Goal: Task Accomplishment & Management: Complete application form

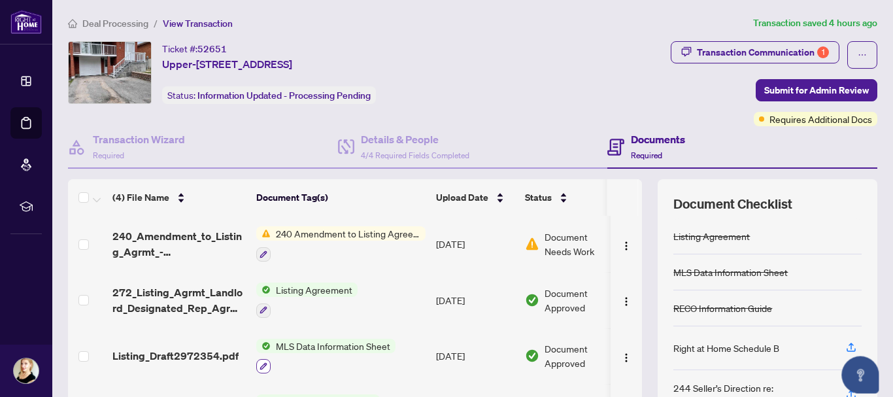
scroll to position [150, 0]
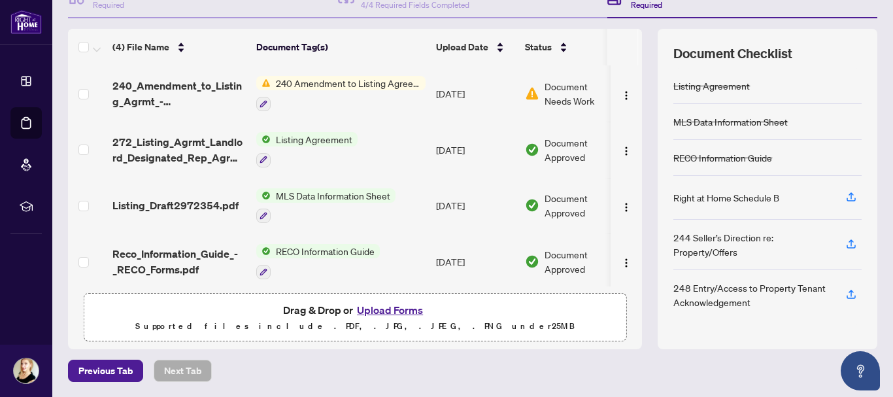
click at [377, 307] on button "Upload Forms" at bounding box center [390, 309] width 74 height 17
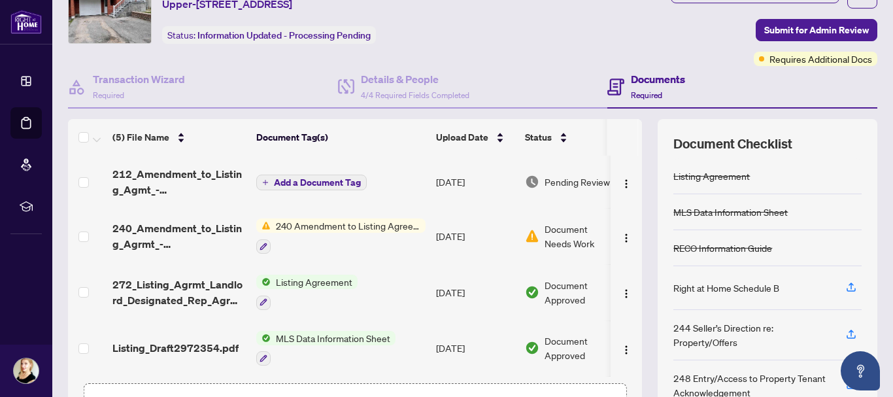
scroll to position [0, 0]
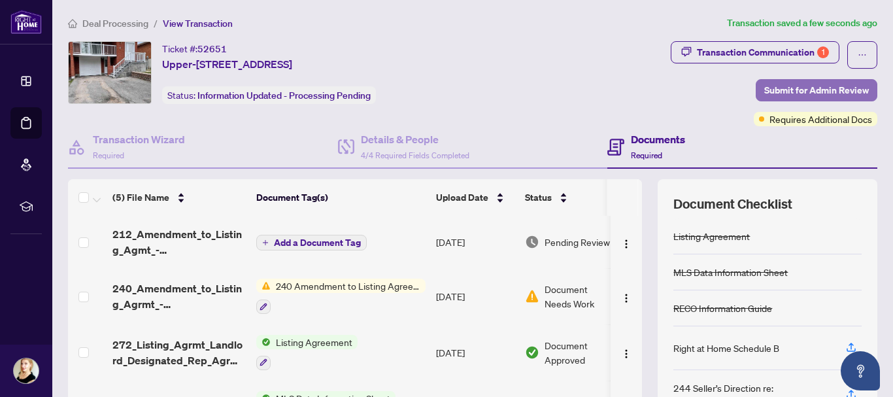
click at [785, 88] on span "Submit for Admin Review" at bounding box center [817, 90] width 105 height 21
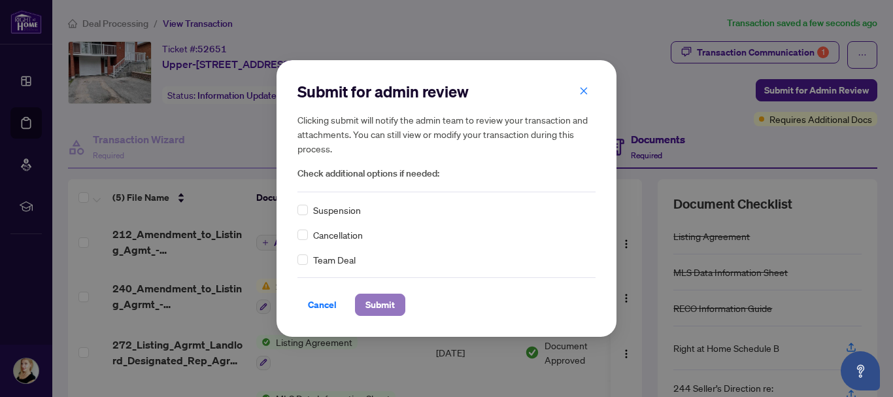
click at [379, 298] on span "Submit" at bounding box center [380, 304] width 29 height 21
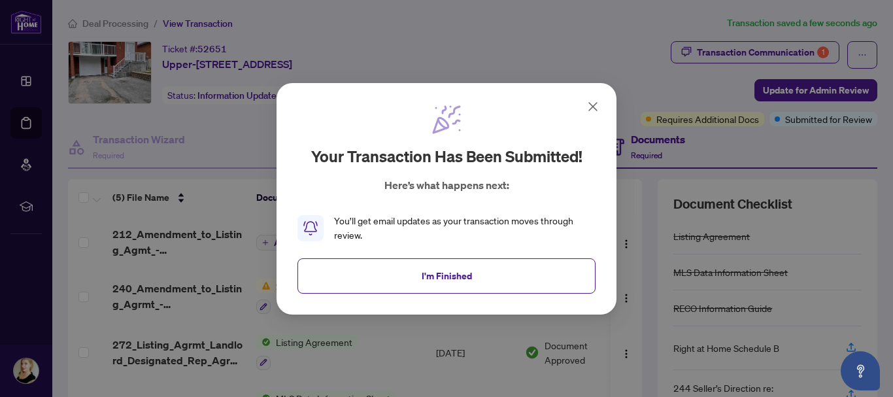
click at [122, 25] on div "Your transaction has been submitted! Here’s what happens next: You’ll get email…" at bounding box center [446, 198] width 893 height 397
click at [426, 272] on span "I'm Finished" at bounding box center [447, 275] width 50 height 21
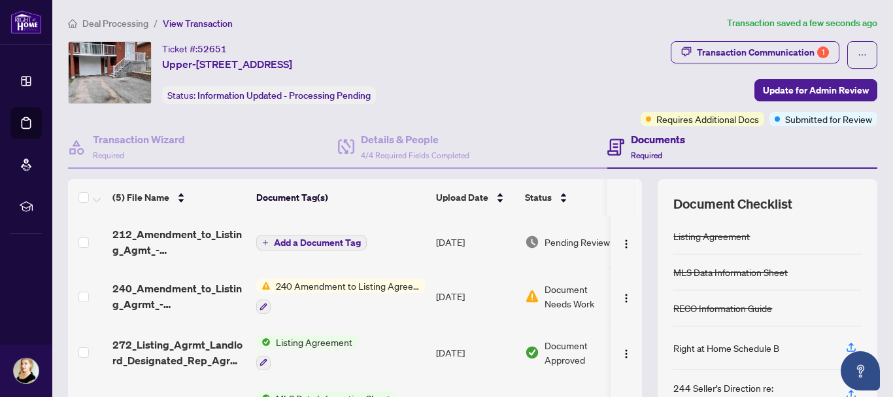
click at [126, 27] on span "Deal Processing" at bounding box center [115, 24] width 66 height 12
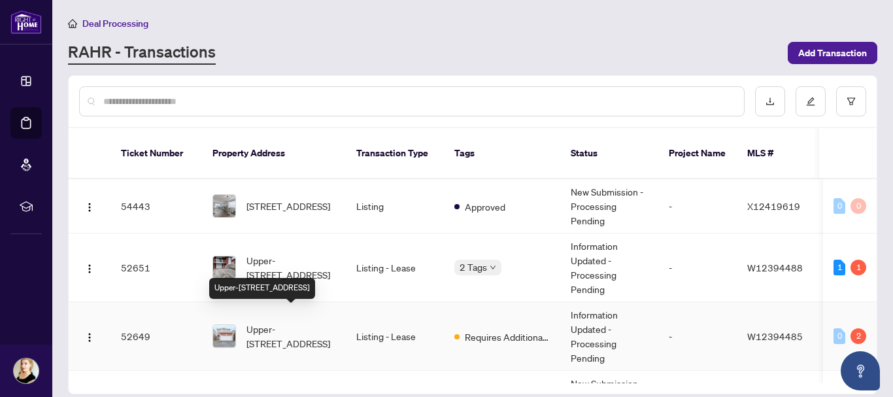
click at [299, 322] on span "Upper-[STREET_ADDRESS]" at bounding box center [291, 336] width 89 height 29
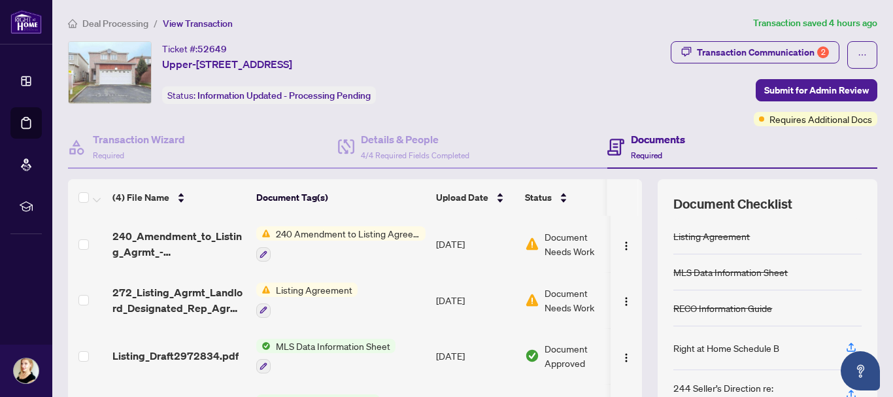
scroll to position [150, 0]
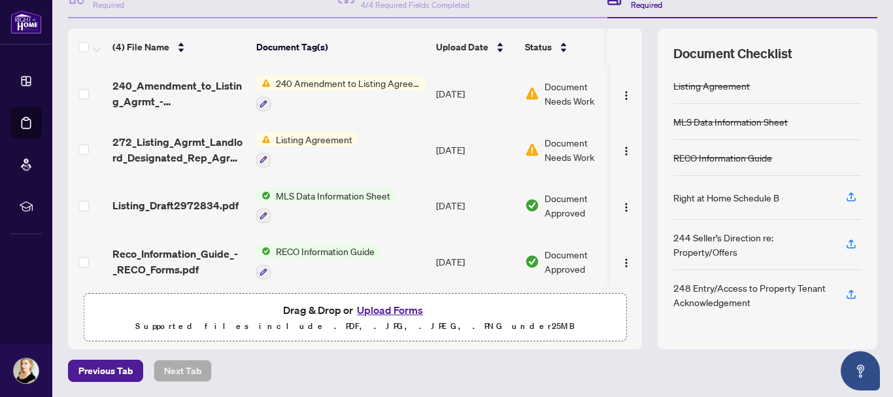
click at [365, 305] on button "Upload Forms" at bounding box center [390, 309] width 74 height 17
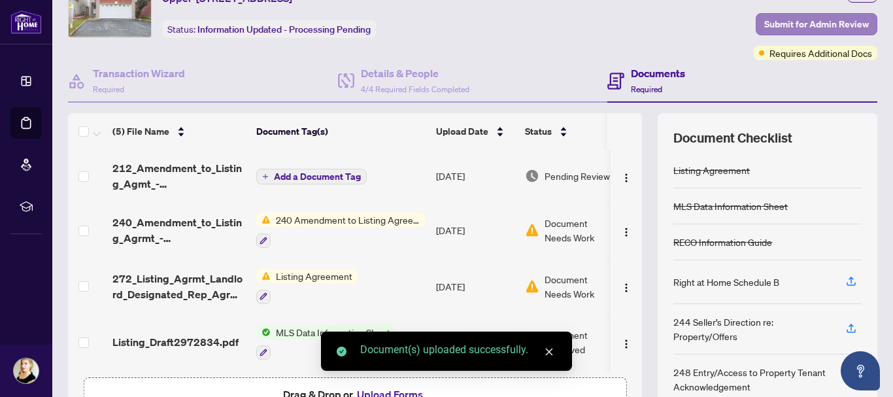
scroll to position [0, 0]
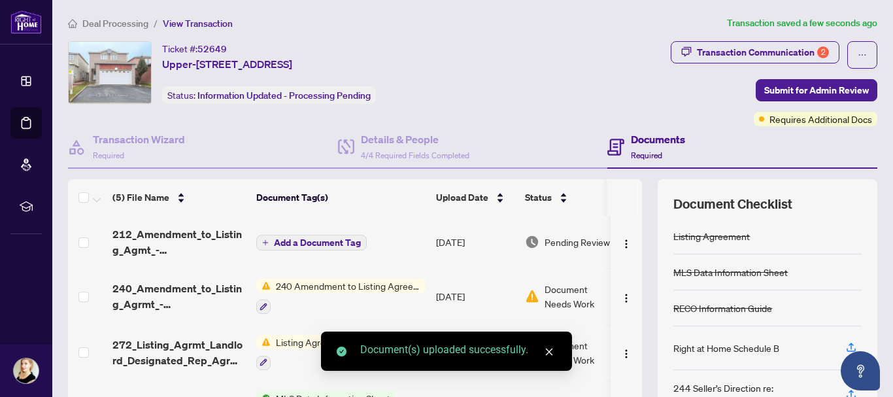
click at [773, 75] on div "Transaction Communication 2 Submit for Admin Review Requires Additional Docs" at bounding box center [702, 83] width 352 height 85
click at [772, 92] on span "Submit for Admin Review" at bounding box center [817, 90] width 105 height 21
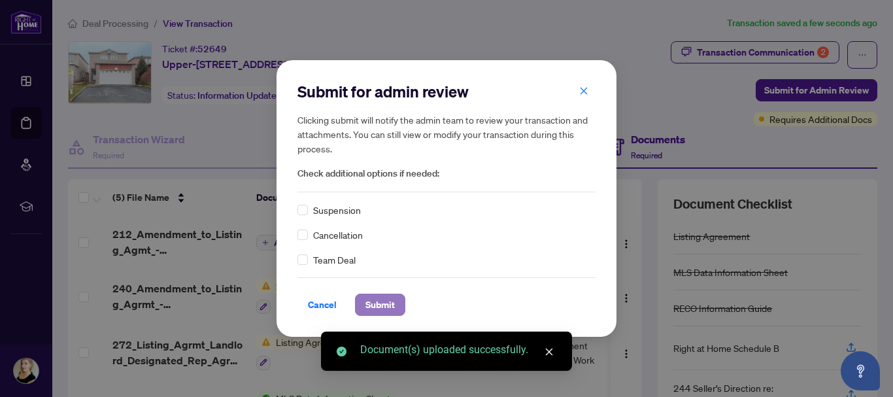
click at [390, 301] on span "Submit" at bounding box center [380, 304] width 29 height 21
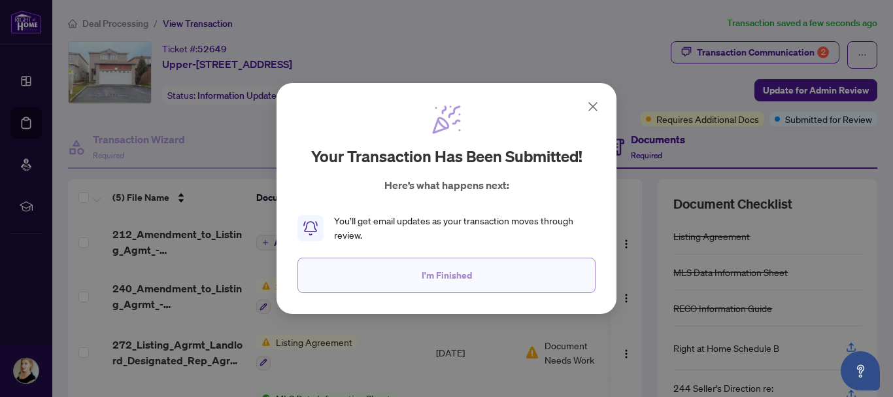
click at [462, 260] on button "I'm Finished" at bounding box center [447, 275] width 298 height 35
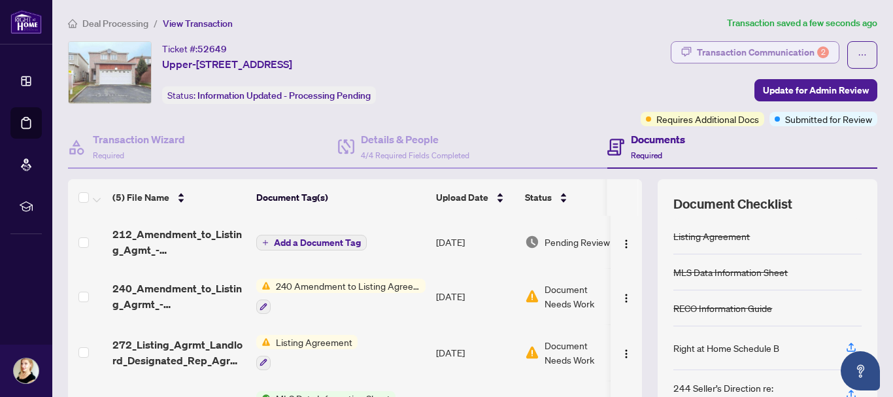
click at [706, 51] on div "Transaction Communication 2" at bounding box center [763, 52] width 132 height 21
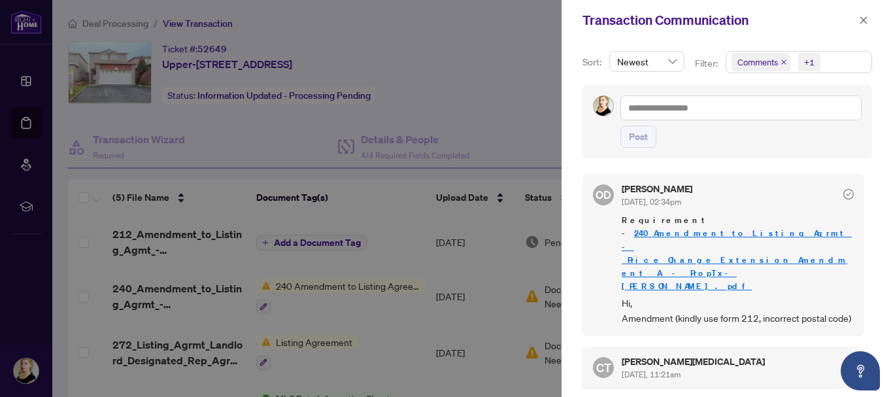
click at [27, 67] on div at bounding box center [446, 198] width 893 height 397
click at [95, 23] on div at bounding box center [446, 198] width 893 height 397
click at [875, 23] on div "Transaction Communication" at bounding box center [728, 20] width 332 height 41
click at [860, 23] on icon "close" at bounding box center [863, 20] width 9 height 9
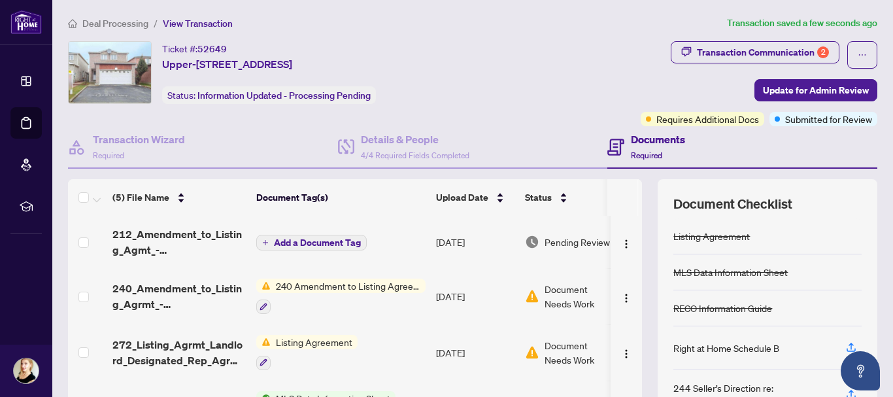
click at [111, 30] on div "Deal Processing / View Transaction Transaction saved a few seconds ago Ticket #…" at bounding box center [473, 274] width 820 height 517
click at [111, 22] on span "Deal Processing" at bounding box center [115, 24] width 66 height 12
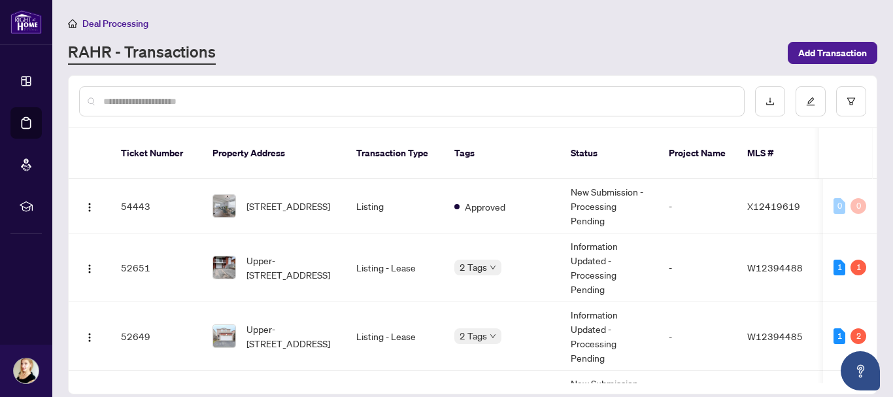
click at [877, 185] on div "Ticket Number Property Address Transaction Type Tags Status Project Name MLS # …" at bounding box center [473, 234] width 810 height 319
